Goal: Use online tool/utility: Utilize a website feature to perform a specific function

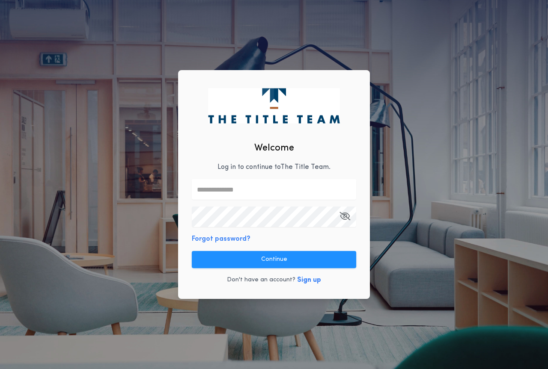
paste input "**********"
type input "**********"
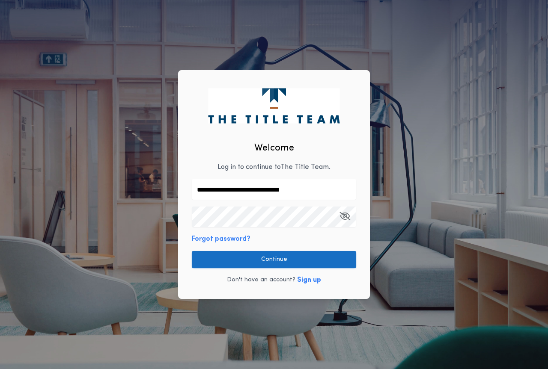
click at [263, 268] on button "Continue" at bounding box center [274, 259] width 164 height 17
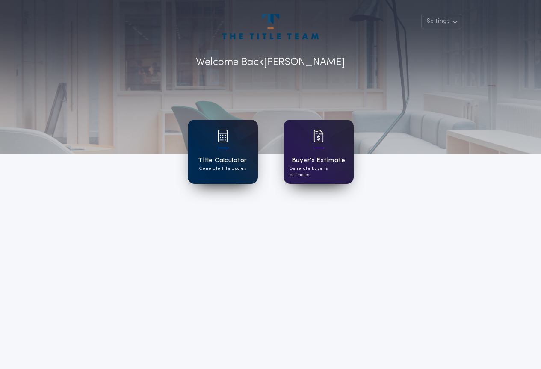
click at [235, 133] on div "Title Calculator Generate title quotes" at bounding box center [223, 152] width 70 height 64
